Goal: Task Accomplishment & Management: Manage account settings

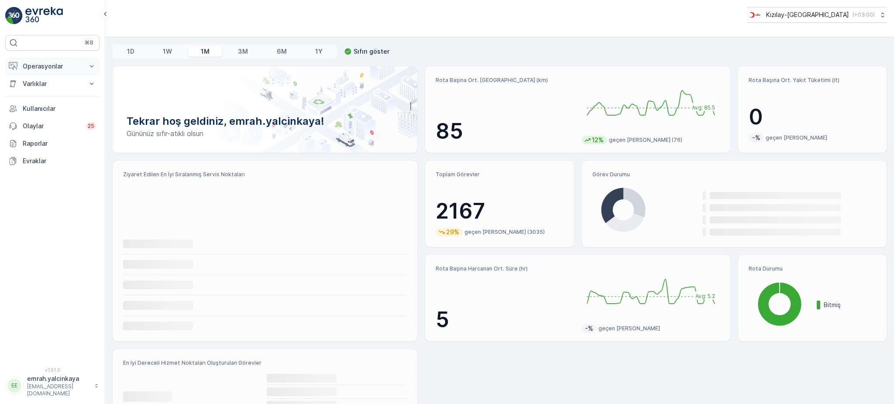
click at [33, 66] on p "Operasyonlar" at bounding box center [52, 66] width 59 height 9
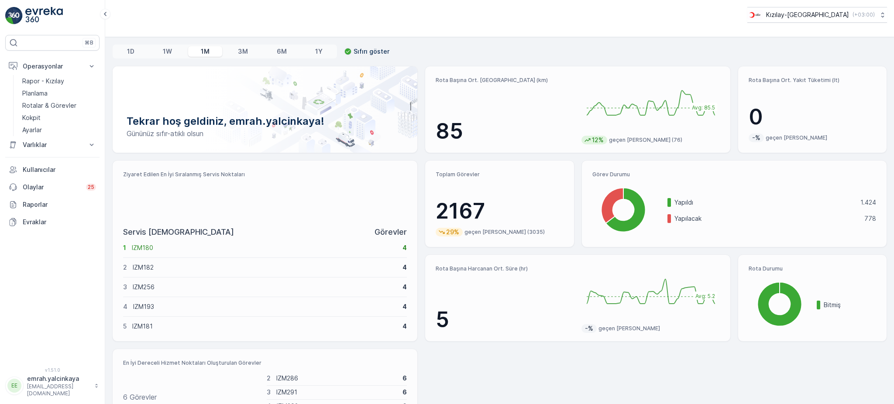
drag, startPoint x: 33, startPoint y: 143, endPoint x: 51, endPoint y: 155, distance: 20.8
click at [33, 143] on p "Varlıklar" at bounding box center [52, 145] width 59 height 9
click at [37, 126] on p "Ayarlar" at bounding box center [32, 130] width 20 height 9
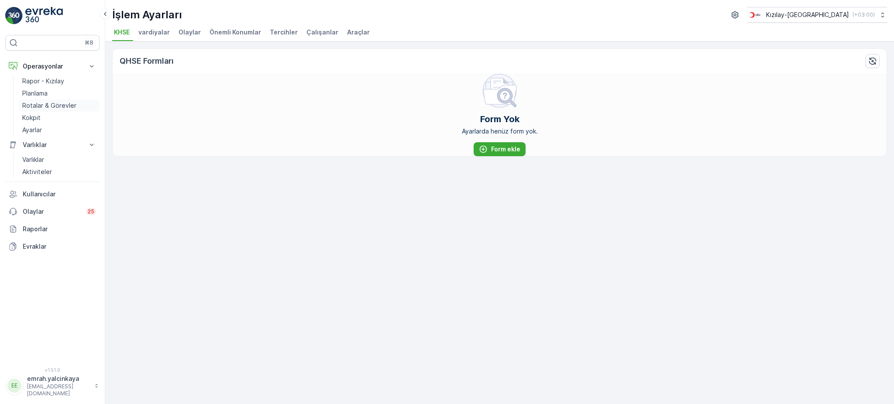
click at [31, 104] on p "Rotalar & Görevler" at bounding box center [49, 105] width 54 height 9
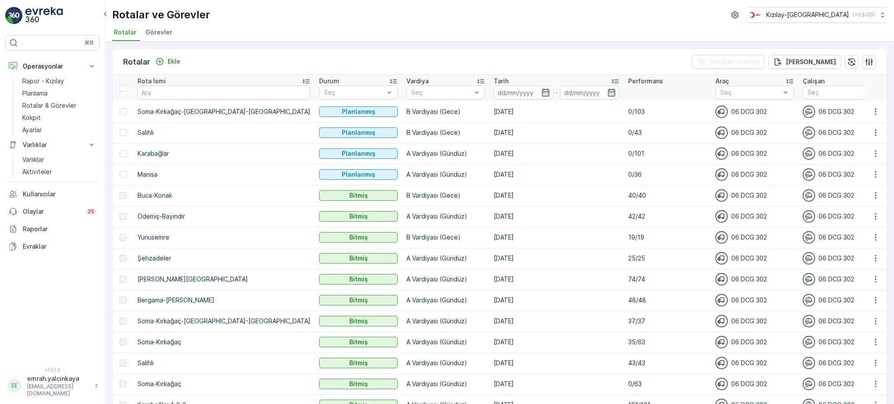
click at [239, 110] on p "Soma-Kırkağaç-[GEOGRAPHIC_DATA]-[GEOGRAPHIC_DATA]" at bounding box center [224, 111] width 173 height 9
click at [260, 46] on div "Rotalar Ekle Filtreleri temizle [PERSON_NAME] Rota İsmi Durum Seç Vardiya Seç T…" at bounding box center [499, 222] width 789 height 363
drag, startPoint x: 33, startPoint y: 131, endPoint x: 45, endPoint y: 136, distance: 12.7
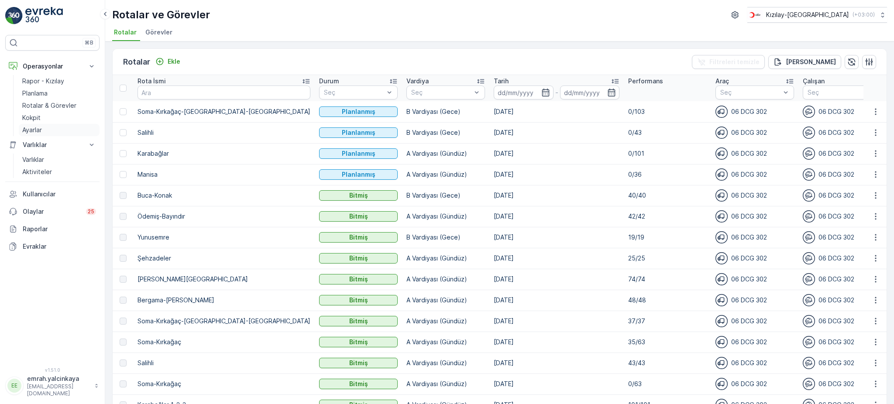
click at [33, 131] on p "Ayarlar" at bounding box center [32, 130] width 20 height 9
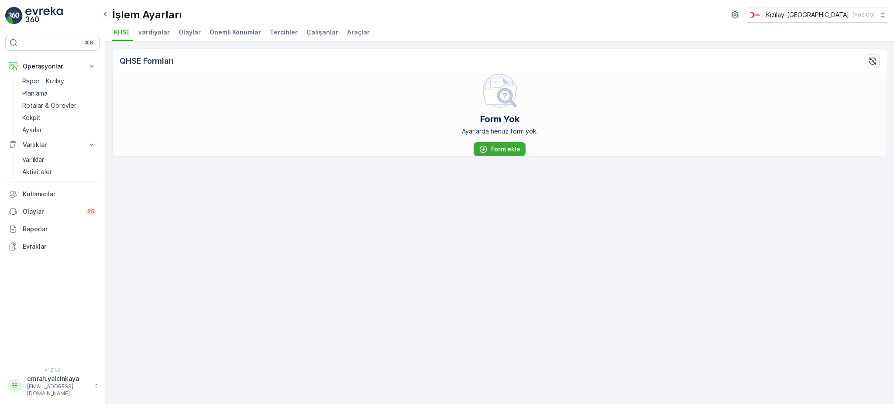
click at [314, 34] on span "Çalışanlar" at bounding box center [322, 32] width 32 height 9
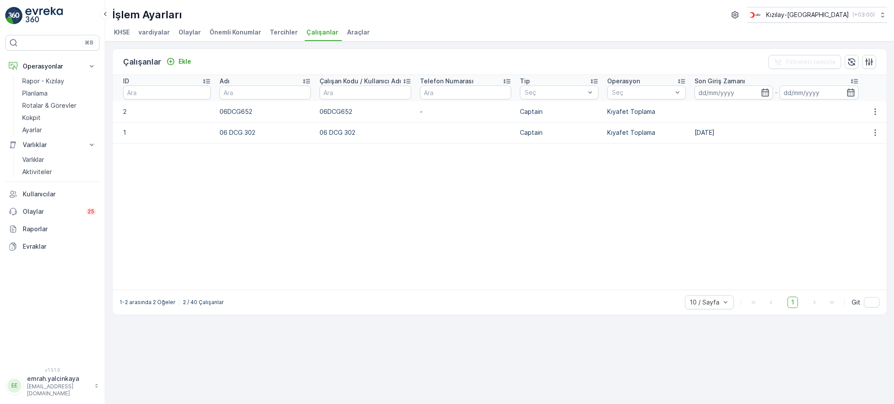
click at [350, 34] on span "Araçlar" at bounding box center [358, 32] width 23 height 9
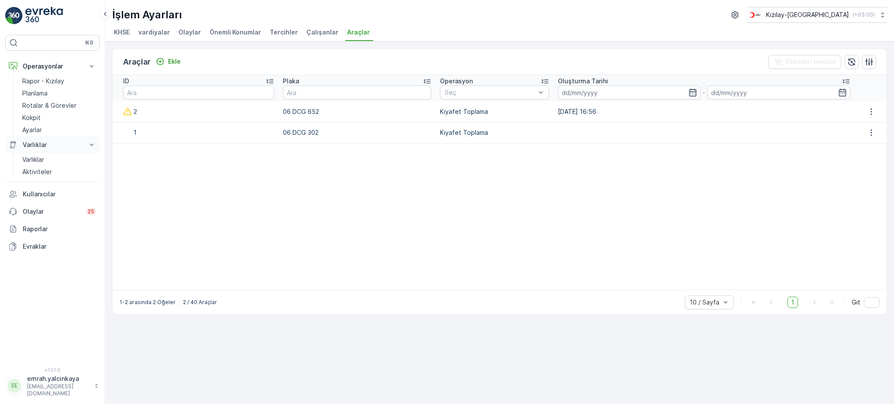
click at [34, 147] on p "Varlıklar" at bounding box center [52, 145] width 59 height 9
click at [32, 147] on p "Varlıklar" at bounding box center [52, 145] width 59 height 9
click at [36, 195] on p "Kullanıcılar" at bounding box center [59, 194] width 73 height 9
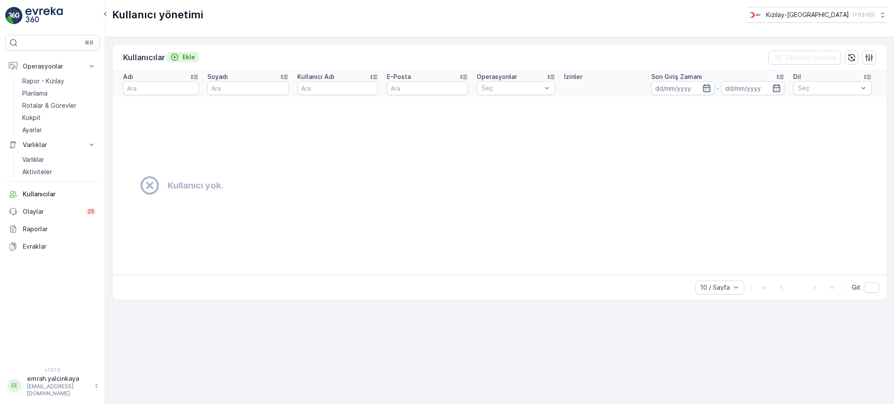
click at [187, 55] on p "Ekle" at bounding box center [188, 57] width 13 height 9
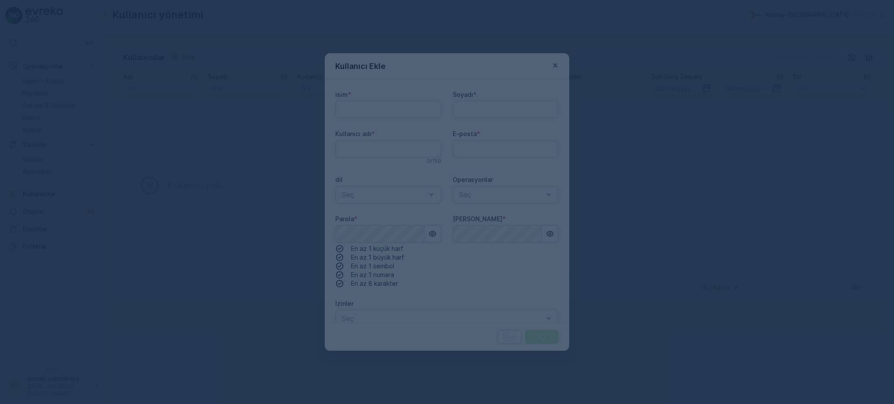
type adı "emrah.yalcinkaya"
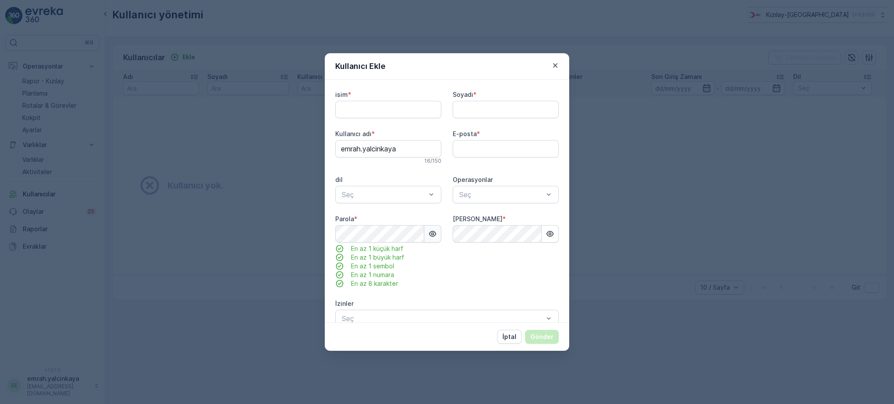
click at [429, 233] on icon "button" at bounding box center [432, 234] width 7 height 6
click at [556, 67] on icon "button" at bounding box center [555, 65] width 9 height 9
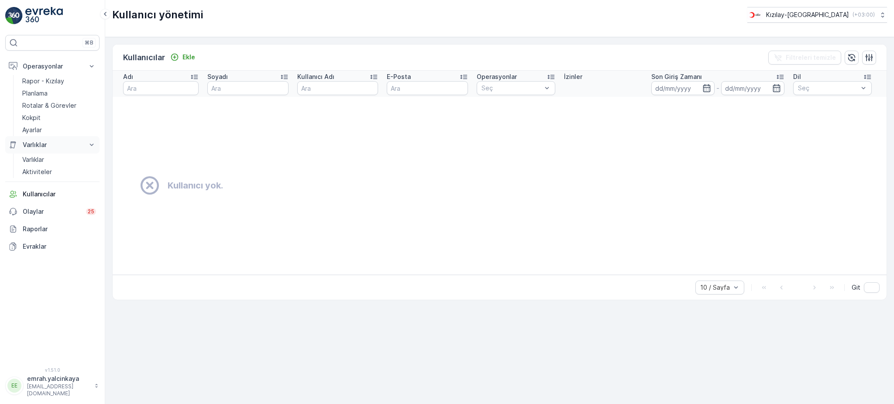
click at [44, 143] on p "Varlıklar" at bounding box center [52, 145] width 59 height 9
click at [38, 131] on p "Ayarlar" at bounding box center [32, 130] width 20 height 9
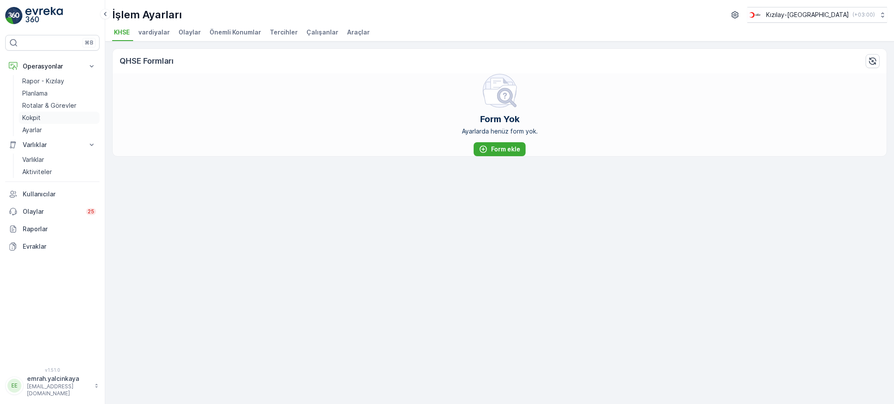
click at [35, 117] on p "Kokpit" at bounding box center [31, 117] width 18 height 9
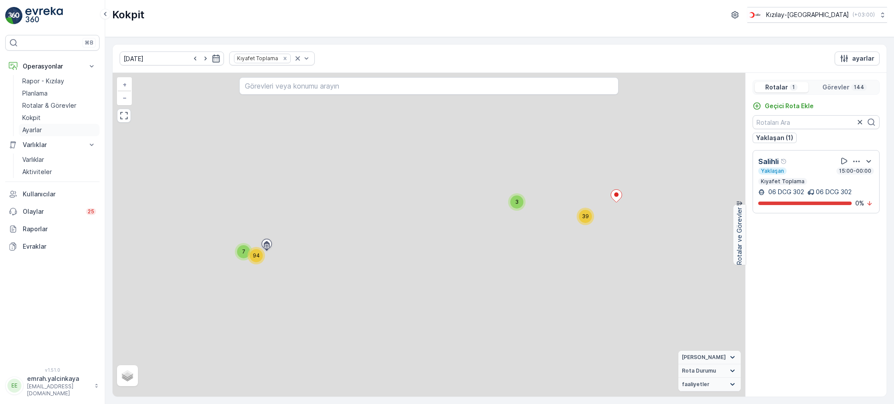
click at [36, 130] on p "Ayarlar" at bounding box center [32, 130] width 20 height 9
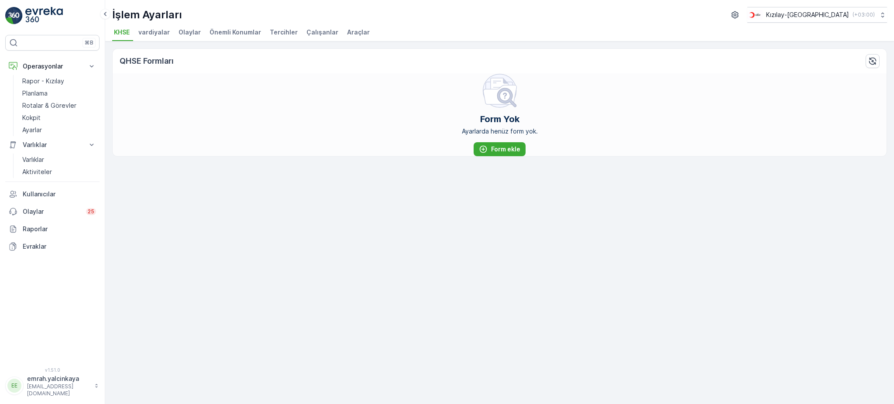
click at [318, 34] on span "Çalışanlar" at bounding box center [322, 32] width 32 height 9
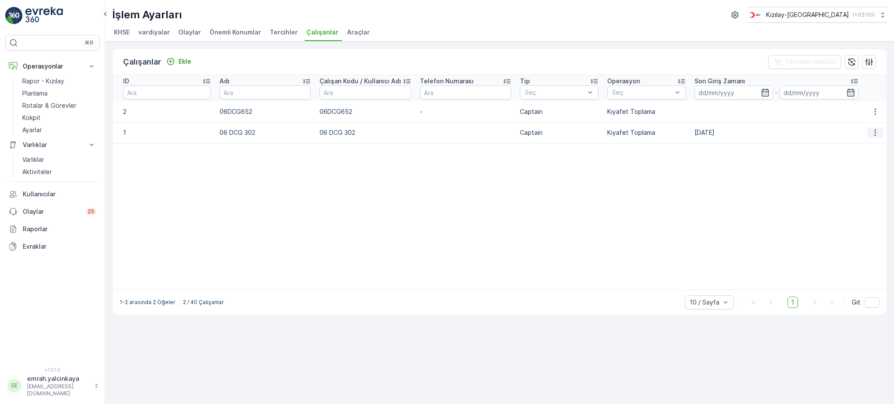
click at [875, 133] on icon "button" at bounding box center [874, 133] width 1 height 7
click at [877, 146] on span "Düzenle" at bounding box center [878, 145] width 24 height 9
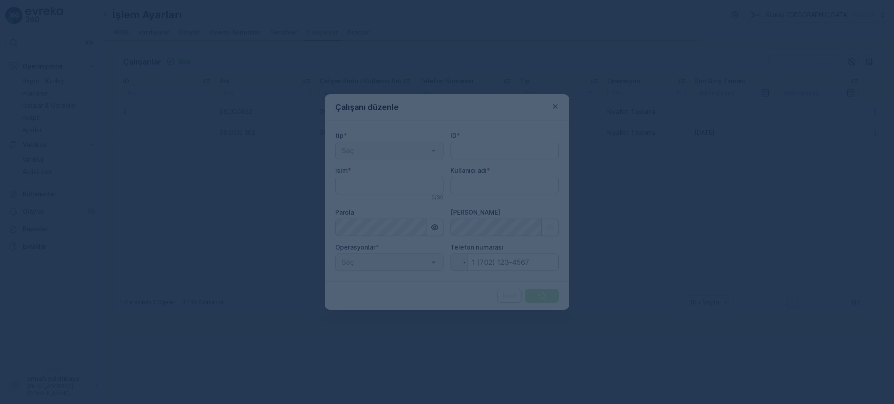
type adı "emrah.yalcinkaya"
type input "1"
type input "06 DCG 302"
type adı "06 DCG 302"
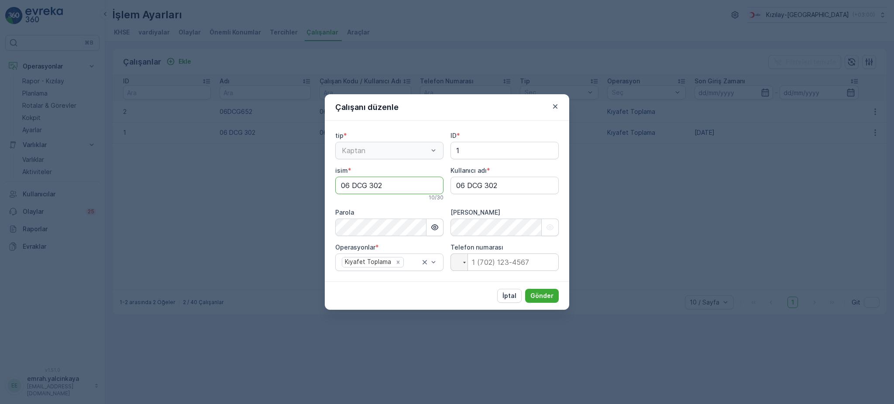
click at [353, 185] on input "06 DCG 302" at bounding box center [389, 185] width 108 height 17
click at [435, 230] on icon "button" at bounding box center [434, 227] width 9 height 9
click at [352, 184] on input "06 DCG 302" at bounding box center [389, 185] width 108 height 17
drag, startPoint x: 366, startPoint y: 187, endPoint x: 396, endPoint y: 215, distance: 40.8
click at [366, 187] on input "06DCG 302" at bounding box center [389, 185] width 108 height 17
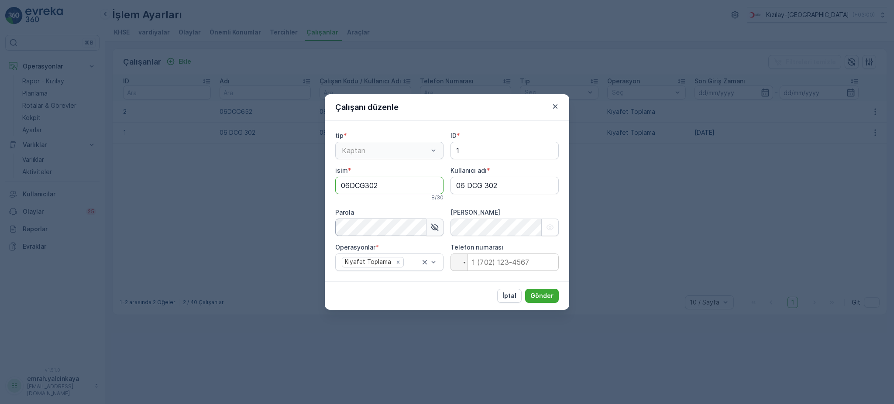
type input "06DCG302"
click at [433, 231] on icon "button" at bounding box center [434, 227] width 9 height 9
drag, startPoint x: 545, startPoint y: 299, endPoint x: 458, endPoint y: 189, distance: 140.9
click at [457, 193] on form "Çalışanı düzenle tip * Kaptan ID * 1 isim * 06DCG302 8 / 30 Kullanıcı adı * 06 …" at bounding box center [447, 202] width 244 height 216
click at [467, 184] on adı "06 DCG 302" at bounding box center [504, 185] width 108 height 17
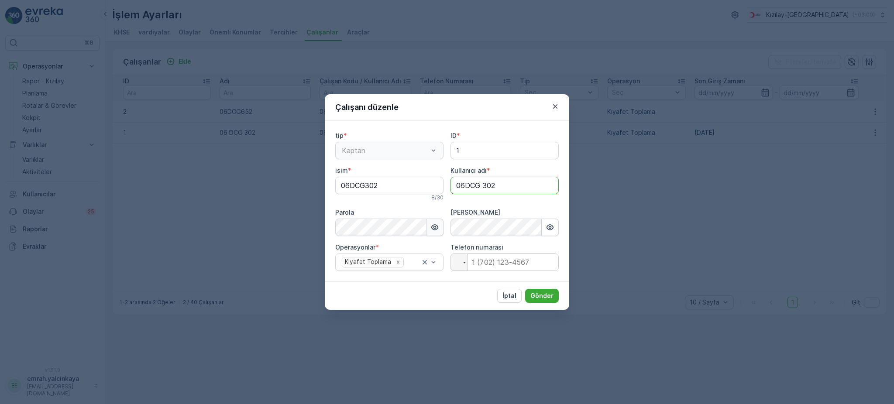
click at [483, 184] on adı "06DCG 302" at bounding box center [504, 185] width 108 height 17
type adı "06DCG302"
click at [548, 291] on button "Gönder" at bounding box center [542, 296] width 34 height 14
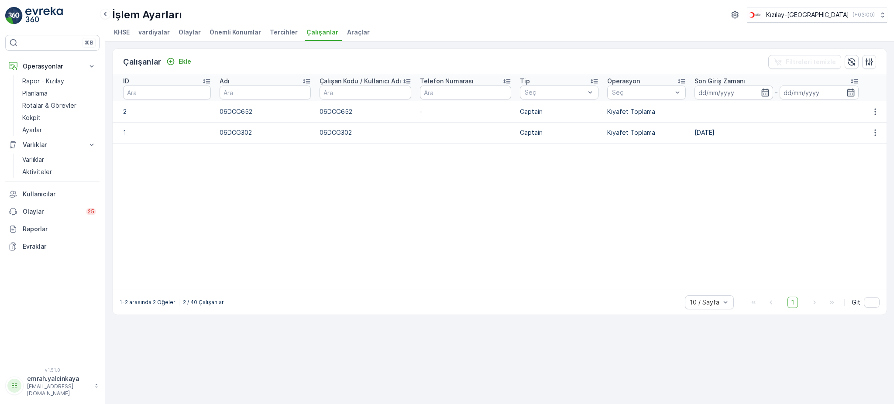
click at [231, 108] on p "06DCG652" at bounding box center [265, 111] width 91 height 9
copy p "06DCG652"
